Goal: Task Accomplishment & Management: Manage account settings

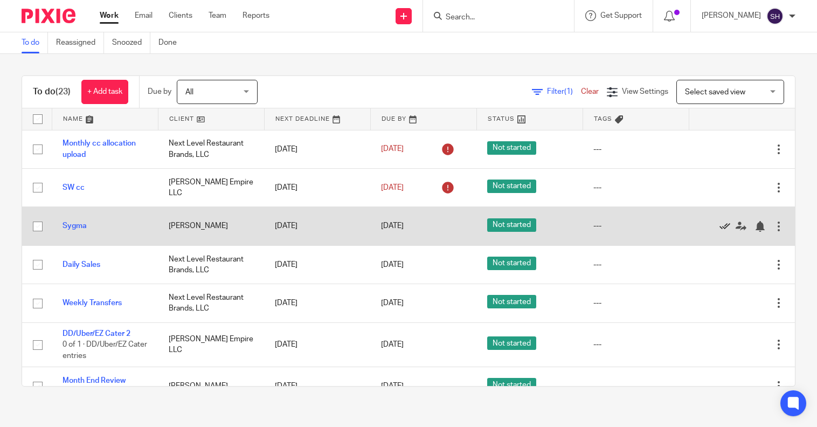
click at [719, 227] on icon at bounding box center [724, 226] width 11 height 11
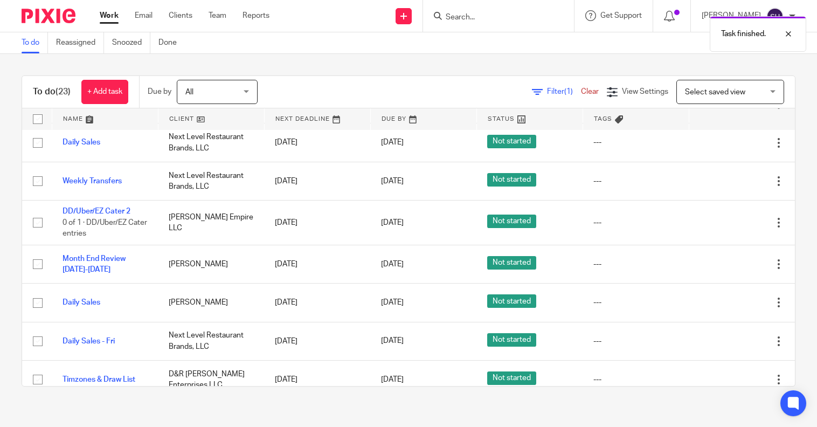
scroll to position [108, 0]
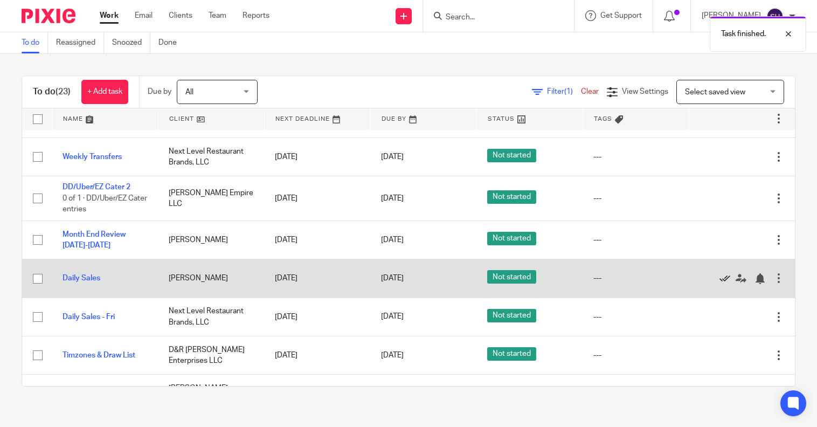
click at [719, 276] on icon at bounding box center [724, 278] width 11 height 11
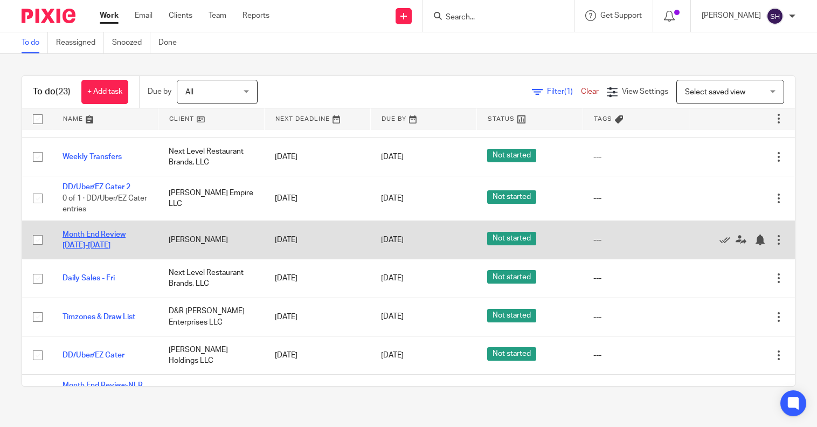
click at [95, 235] on link "Month End Review [DATE]-[DATE]" at bounding box center [93, 240] width 63 height 18
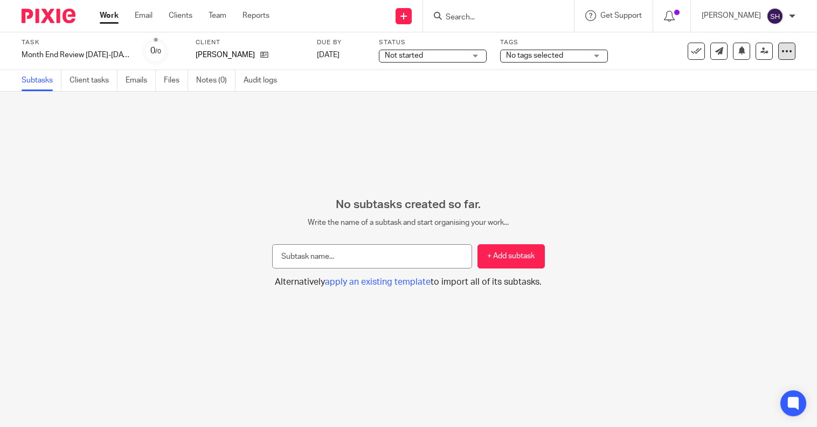
click at [781, 51] on icon at bounding box center [786, 51] width 11 height 11
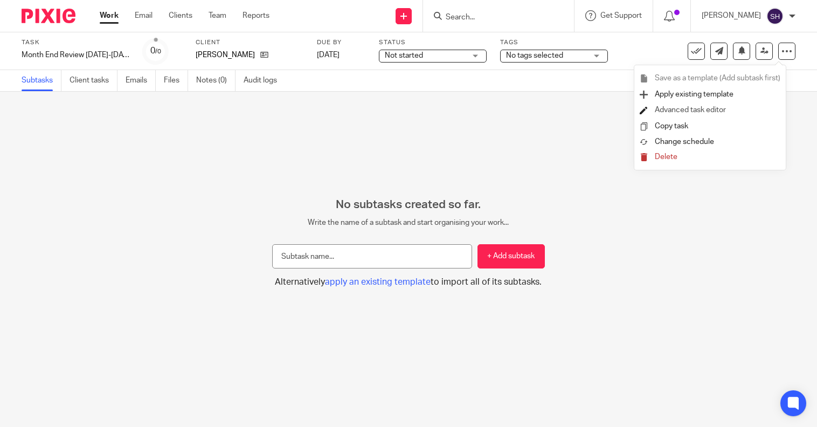
click at [693, 107] on link "Advanced task editor" at bounding box center [690, 110] width 71 height 8
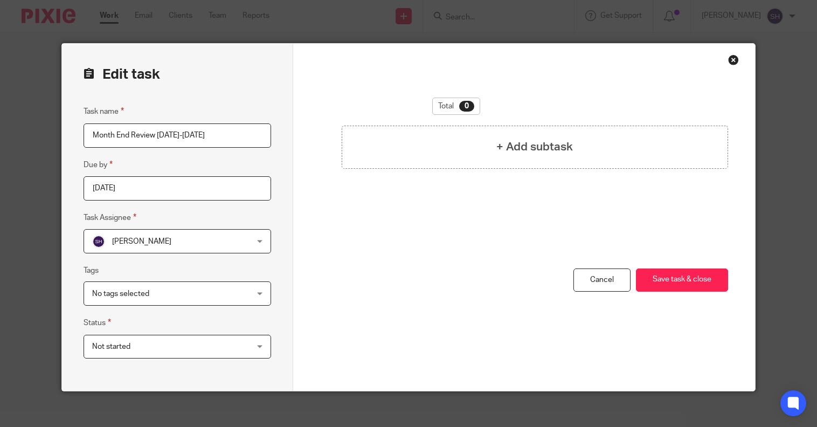
drag, startPoint x: 153, startPoint y: 135, endPoint x: 300, endPoint y: 139, distance: 147.1
click at [300, 139] on form "Edit task Task name Month End Review 1/1/25-1/28/25 Due by 2025-08-25 Task Assi…" at bounding box center [408, 217] width 693 height 347
type input "Month End Review [DATE]-[DATE]"
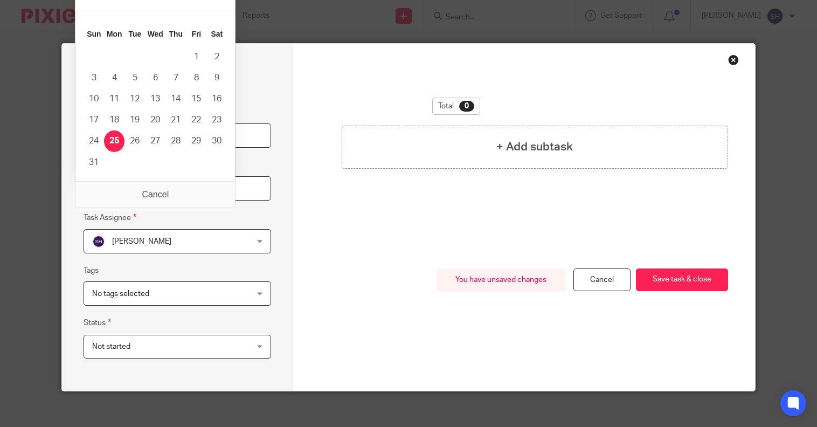
click at [197, 193] on input "2025-08-25" at bounding box center [177, 188] width 187 height 24
type input "2025-08-31"
drag, startPoint x: 96, startPoint y: 165, endPoint x: 124, endPoint y: 169, distance: 28.2
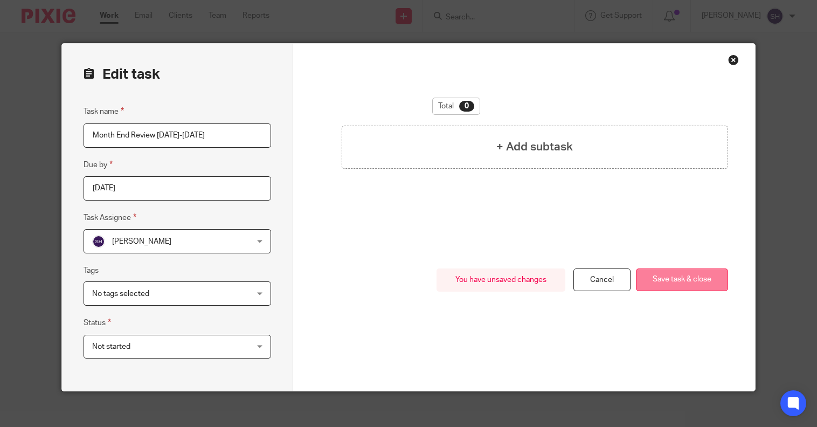
click at [694, 270] on button "Save task & close" at bounding box center [682, 279] width 92 height 23
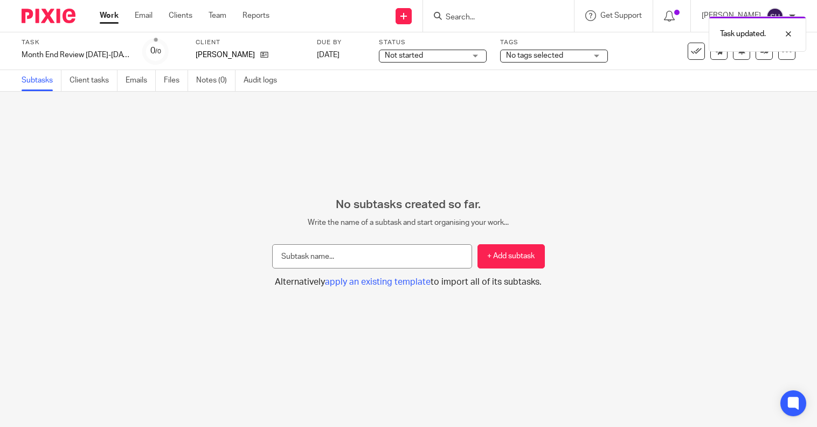
click at [107, 16] on link "Work" at bounding box center [109, 15] width 19 height 11
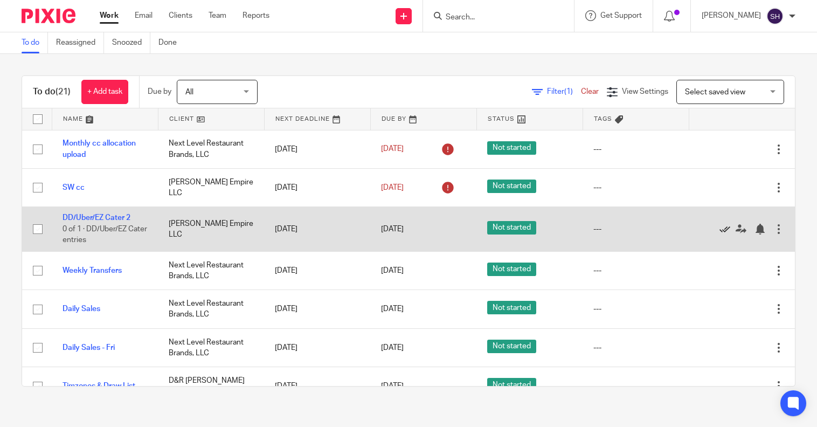
click at [719, 226] on icon at bounding box center [724, 229] width 11 height 11
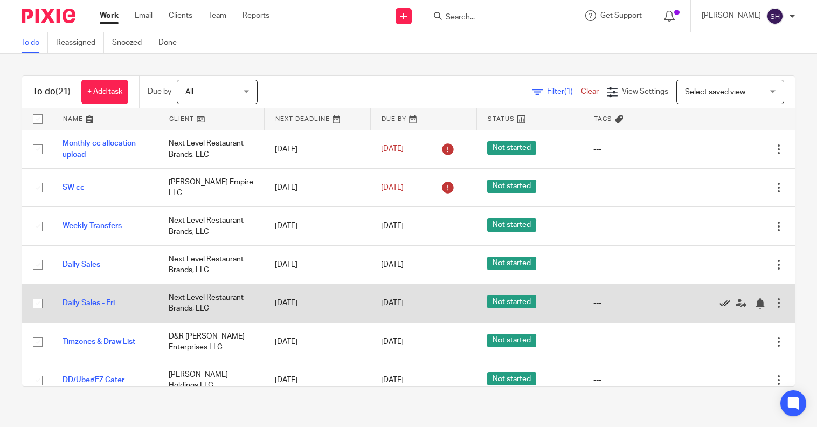
click at [719, 302] on icon at bounding box center [724, 303] width 11 height 11
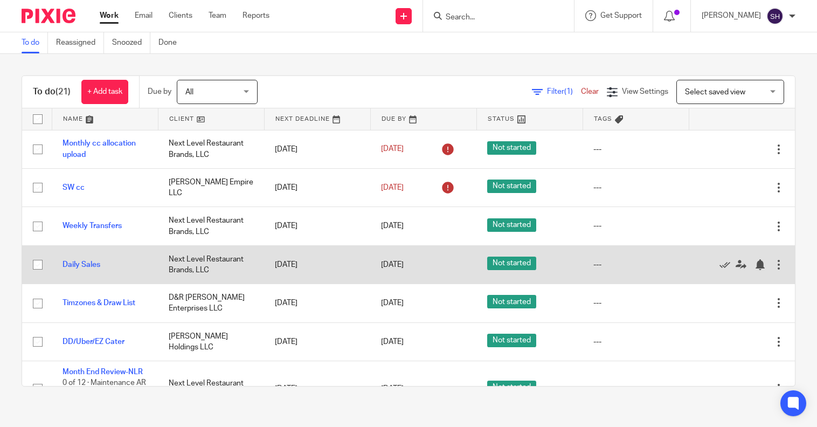
scroll to position [54, 0]
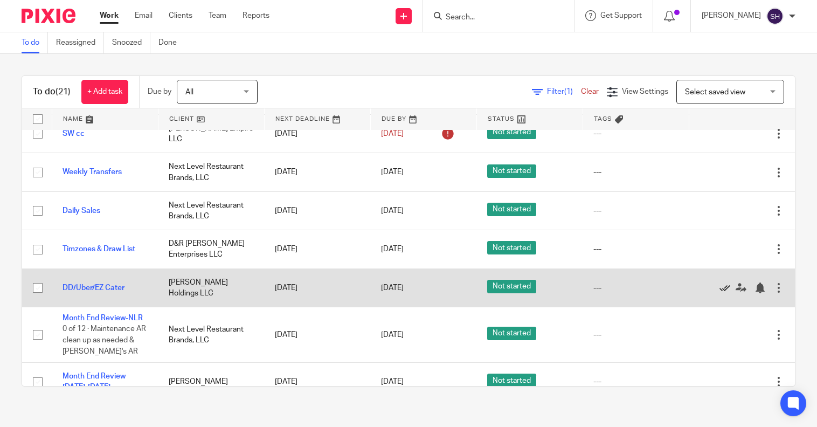
click at [719, 287] on icon at bounding box center [724, 287] width 11 height 11
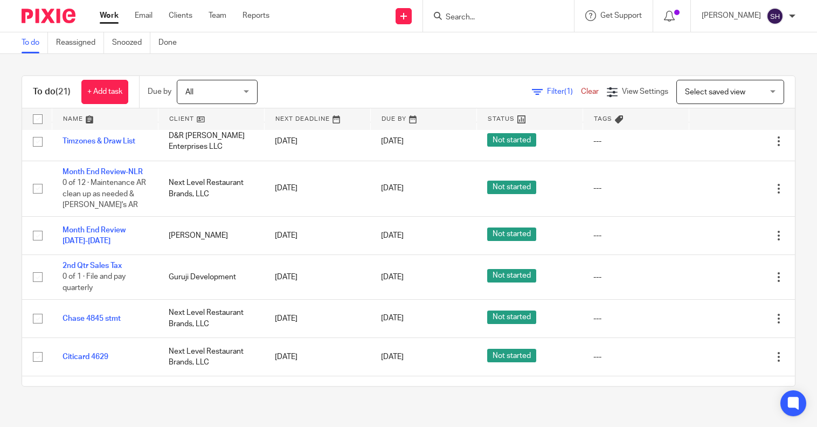
scroll to position [0, 0]
